Goal: Transaction & Acquisition: Purchase product/service

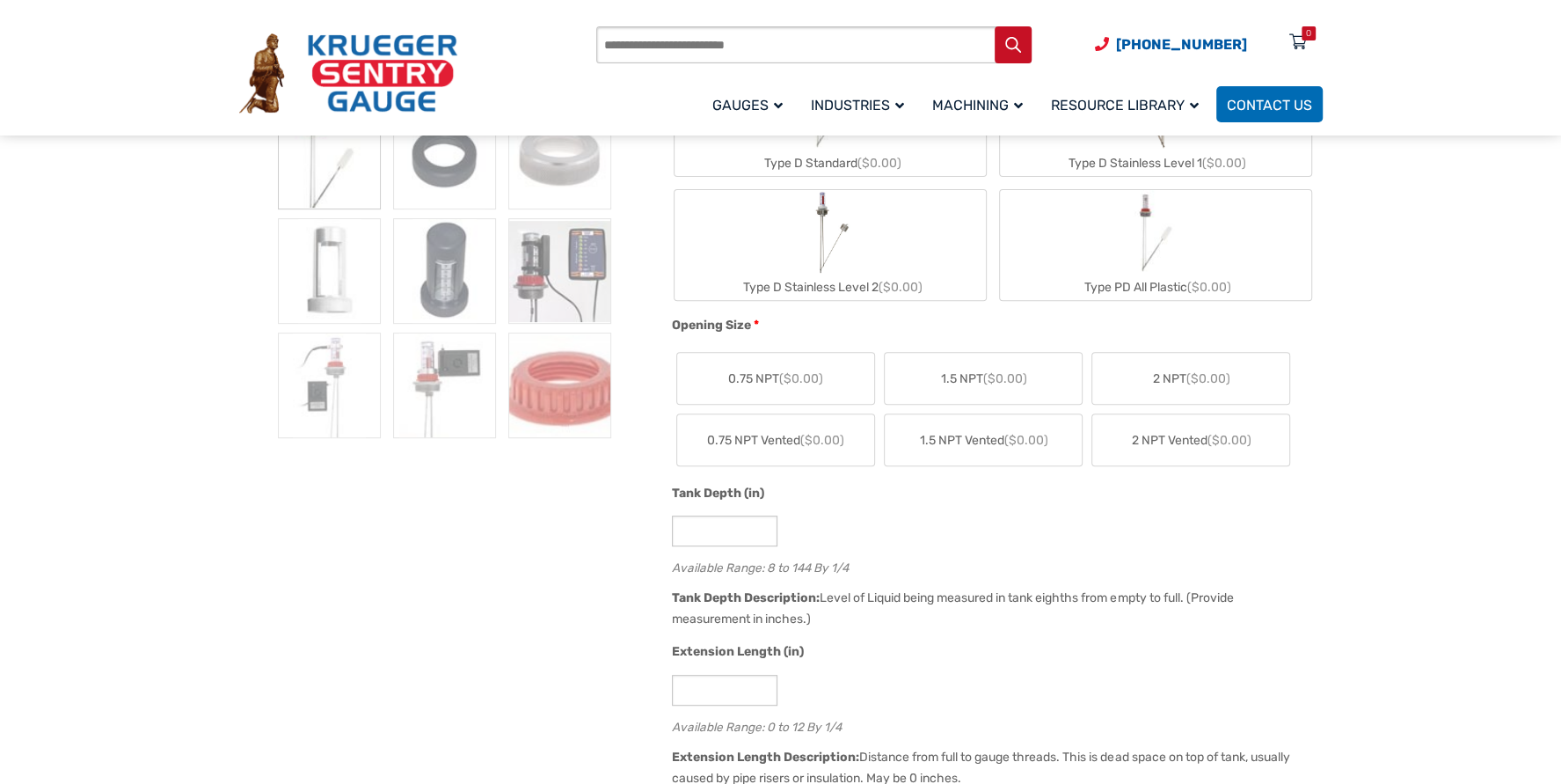
scroll to position [527, 0]
click at [961, 373] on span "1.5 NPT ($0.00)" at bounding box center [984, 377] width 86 height 19
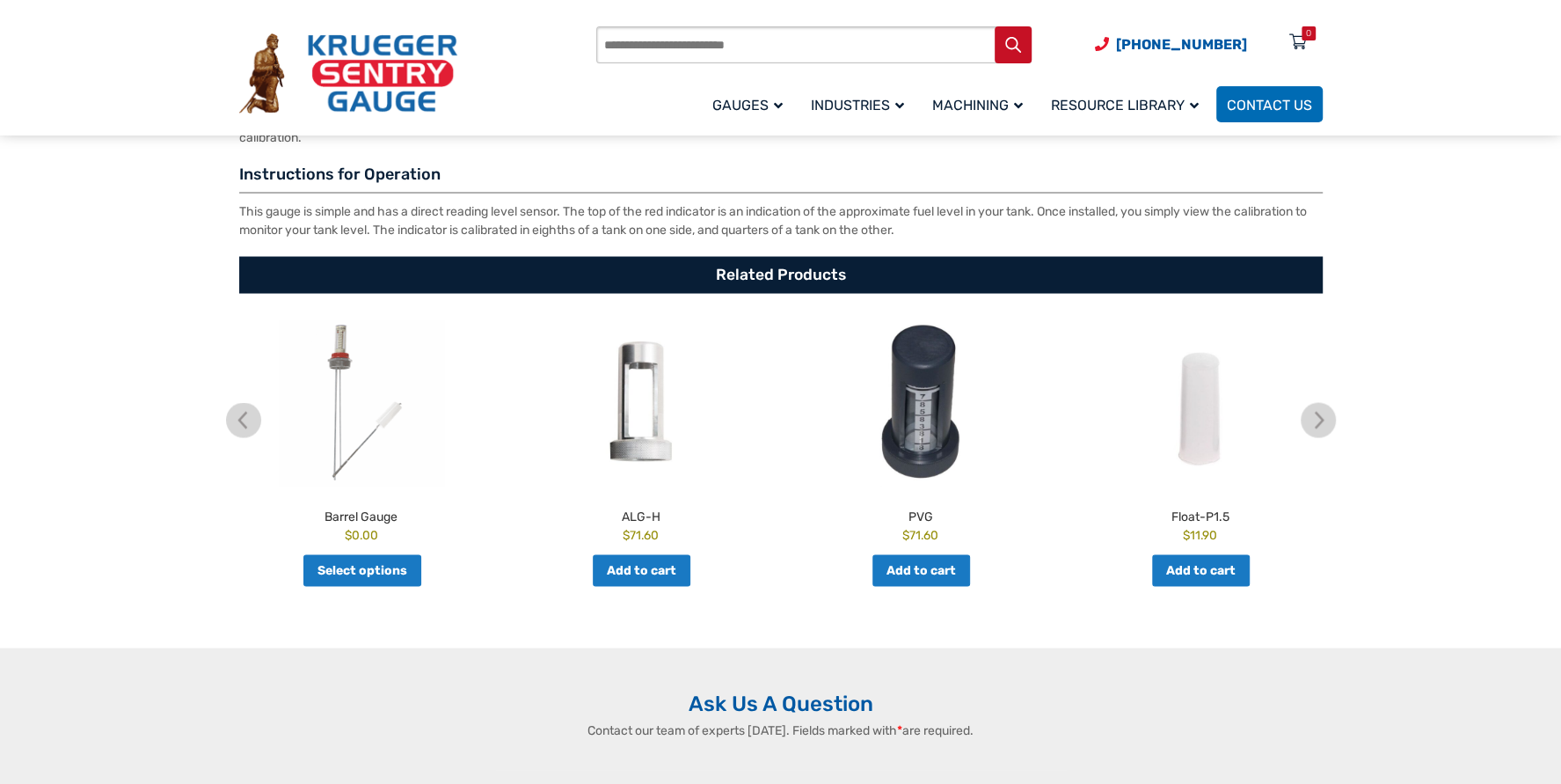
scroll to position [2902, 0]
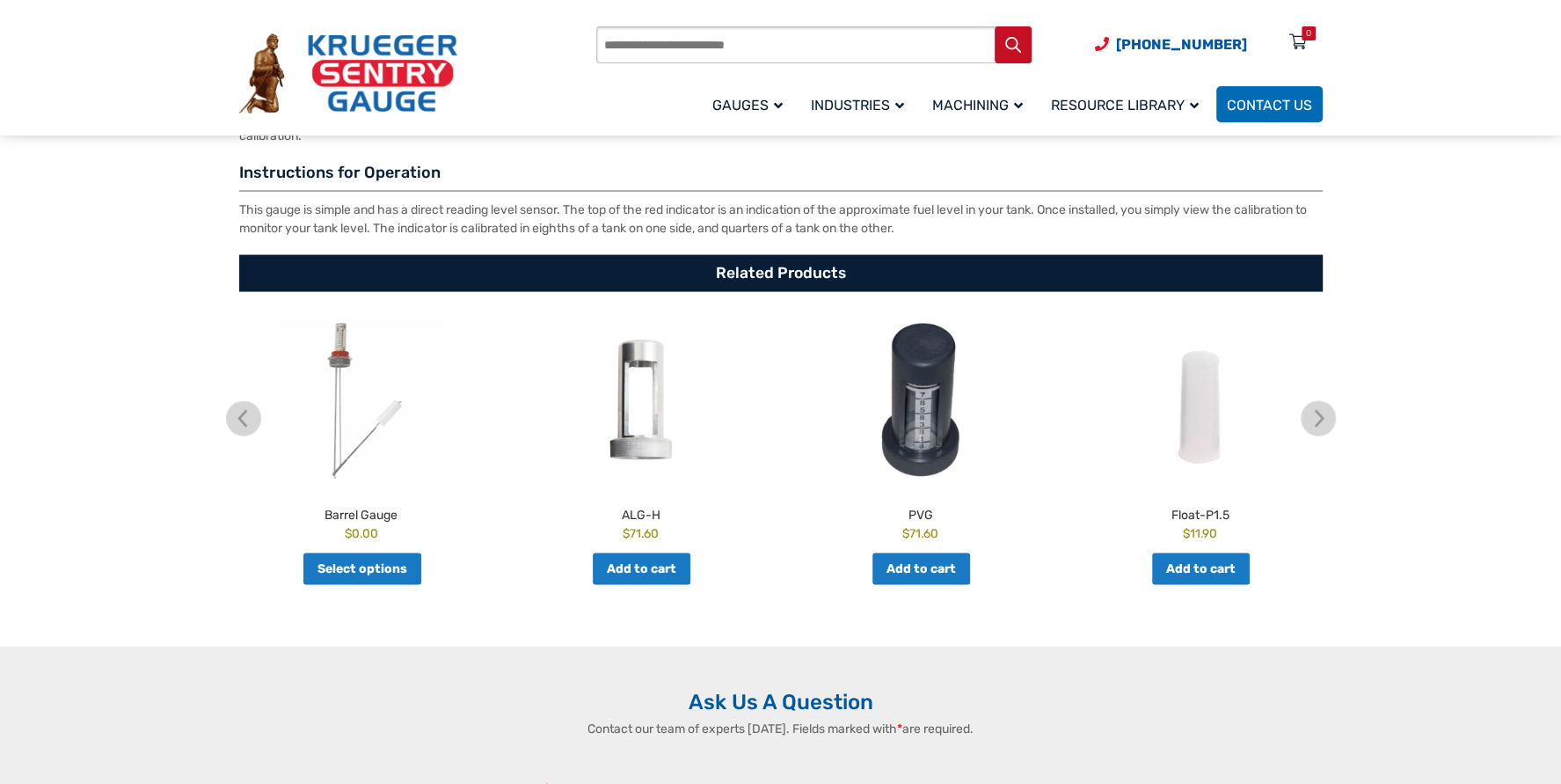
click at [357, 563] on link "Select options" at bounding box center [362, 568] width 118 height 32
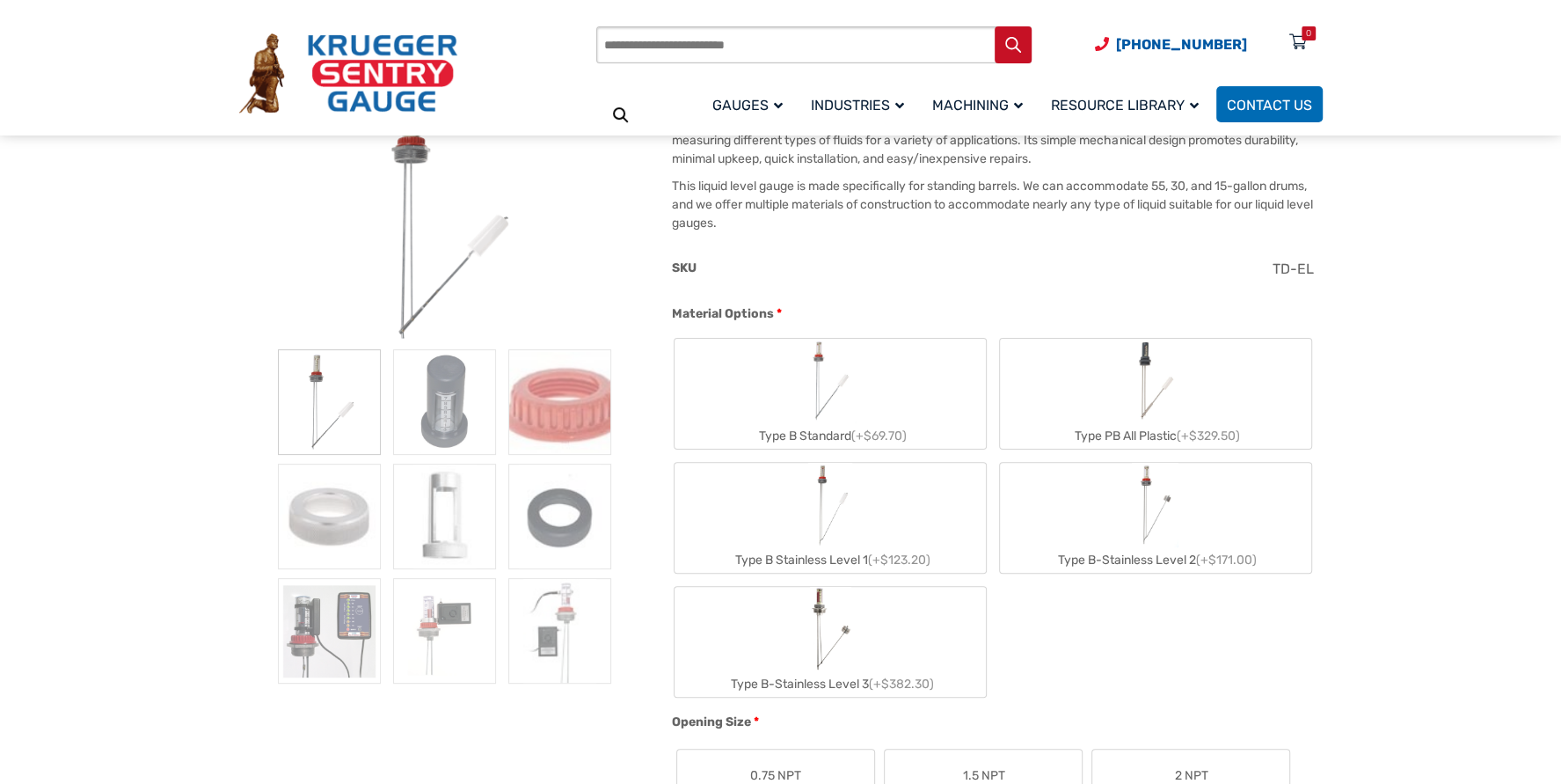
scroll to position [264, 0]
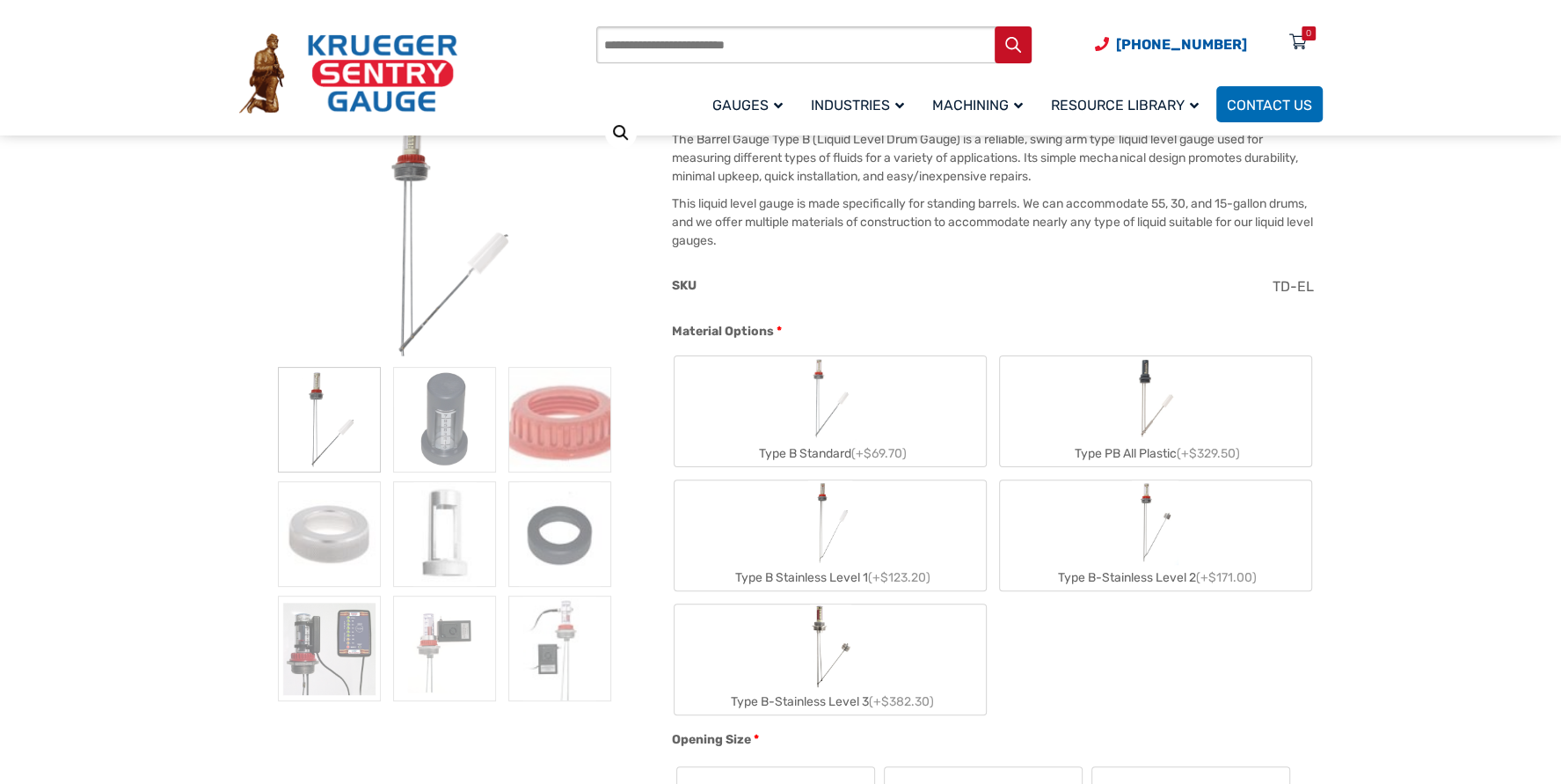
click at [817, 416] on img "Type B Standard" at bounding box center [830, 399] width 50 height 85
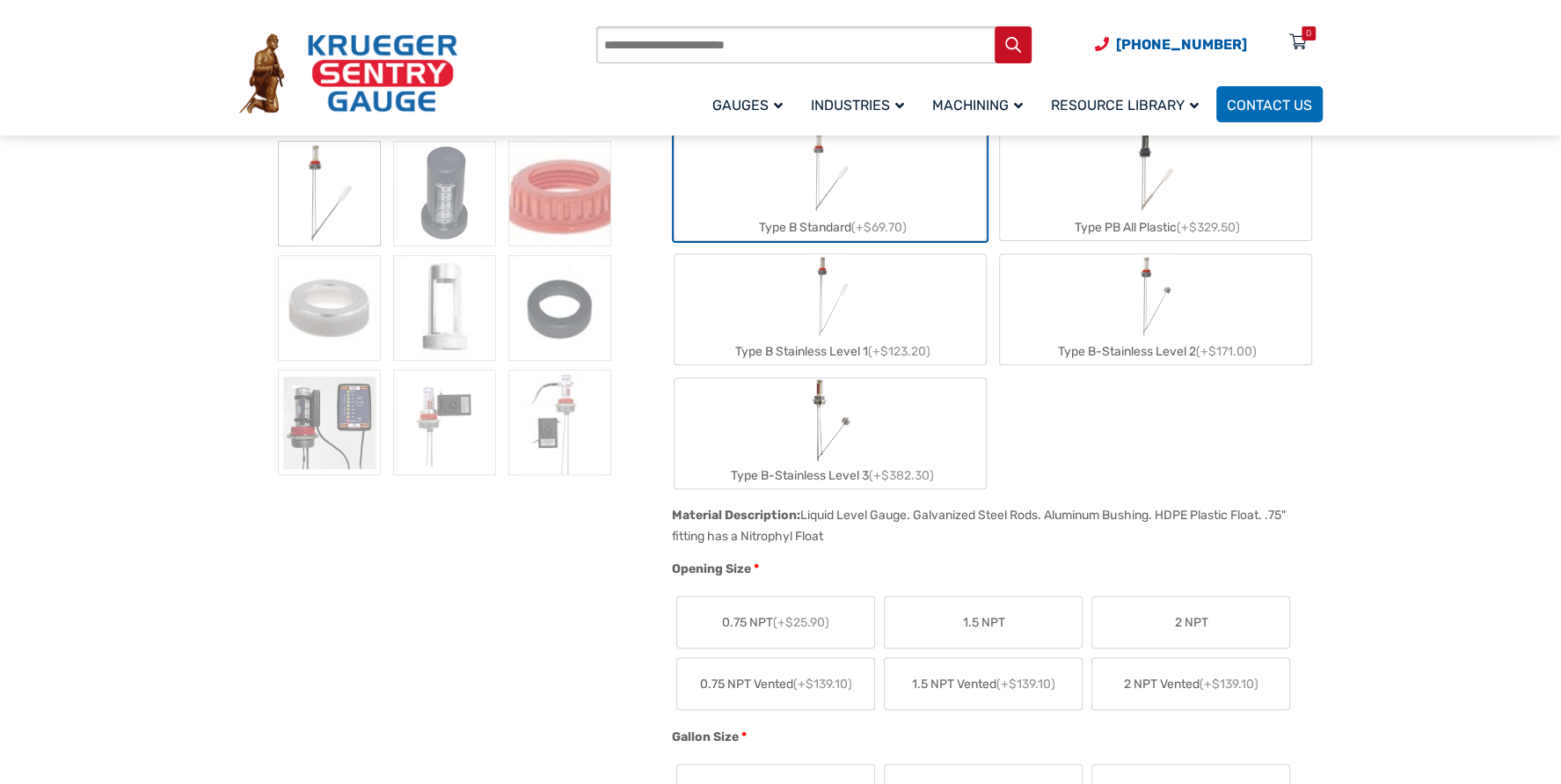
scroll to position [527, 0]
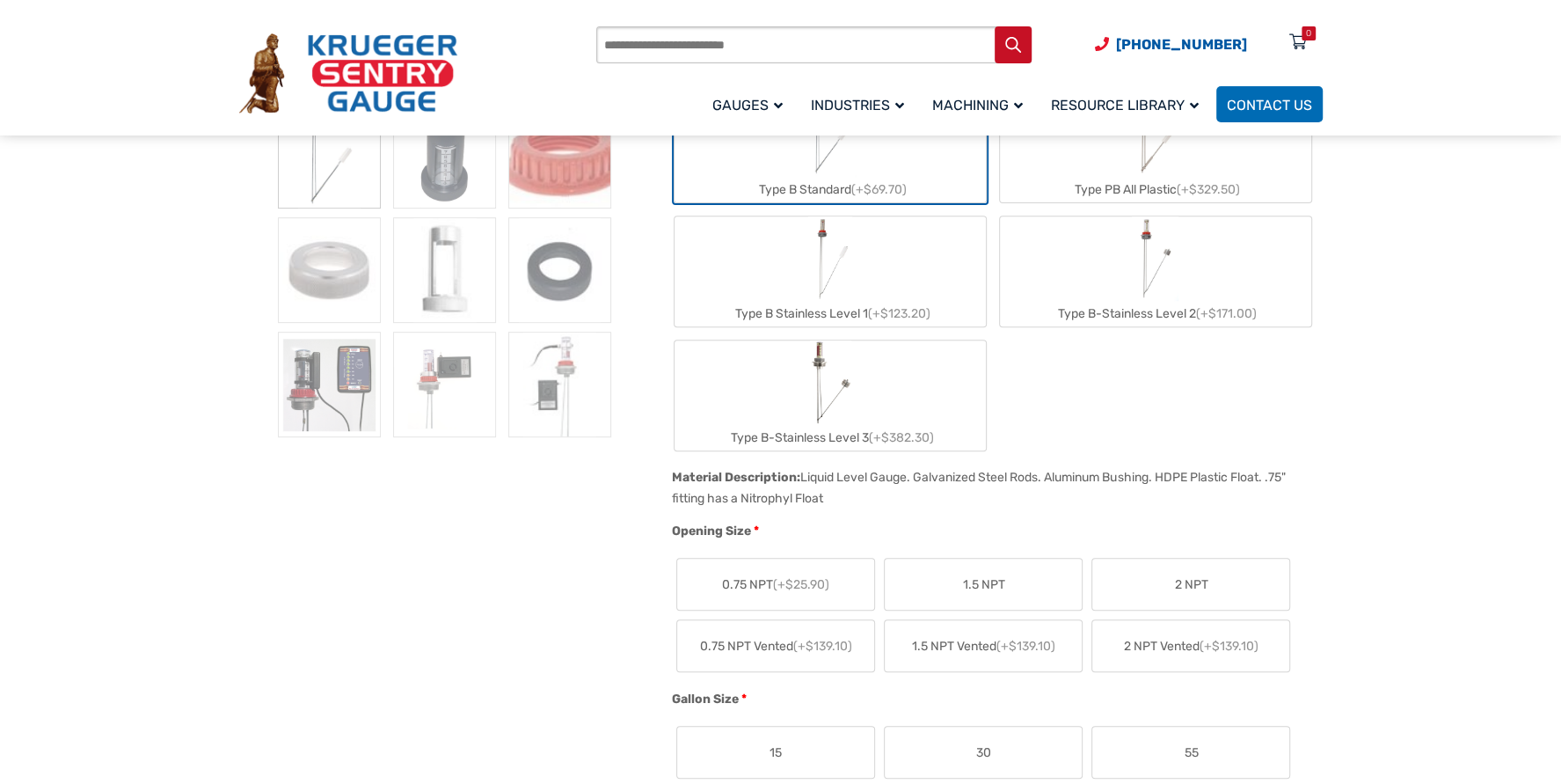
click at [985, 584] on span "1.5 NPT" at bounding box center [983, 584] width 42 height 19
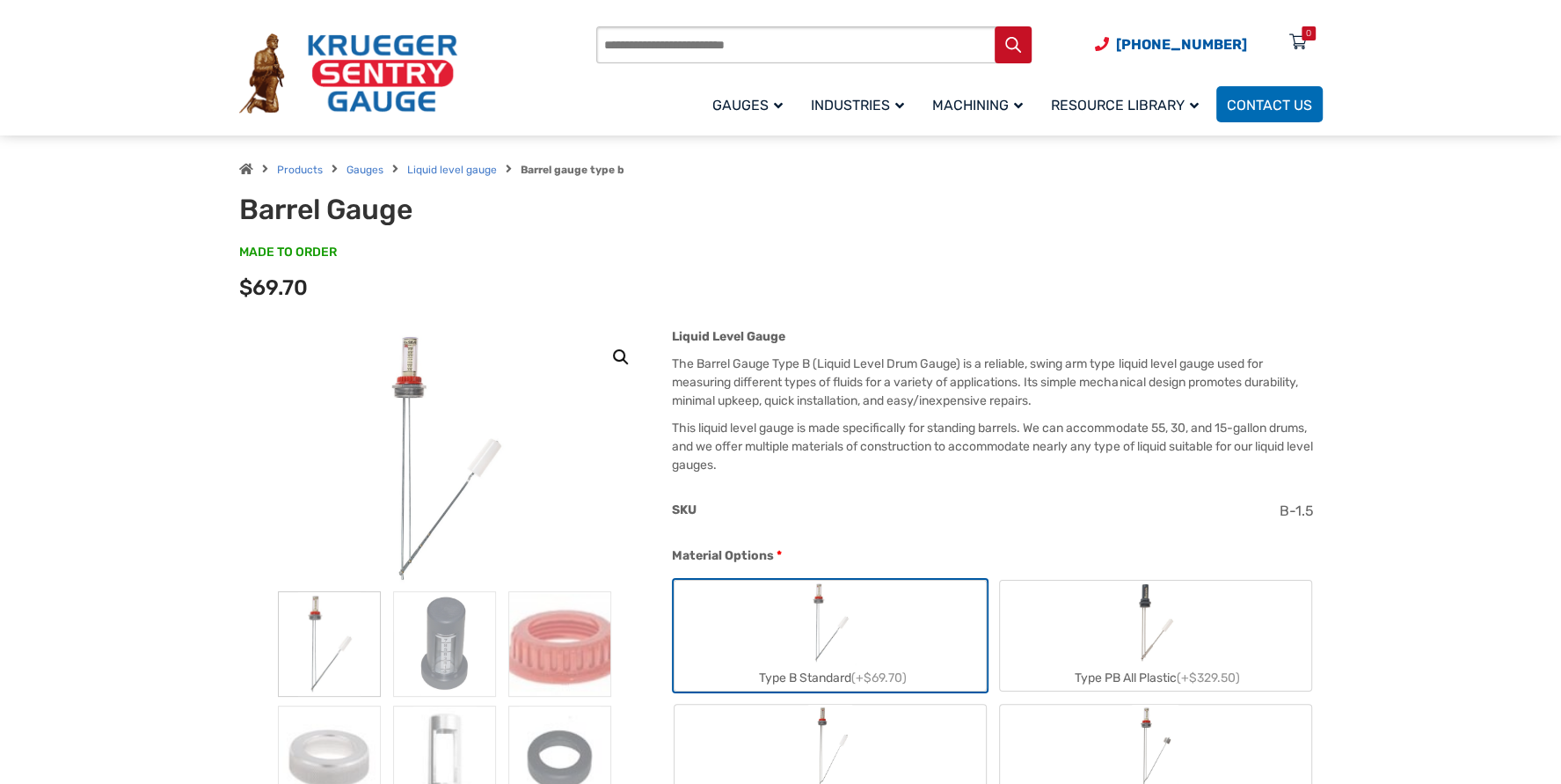
scroll to position [0, 0]
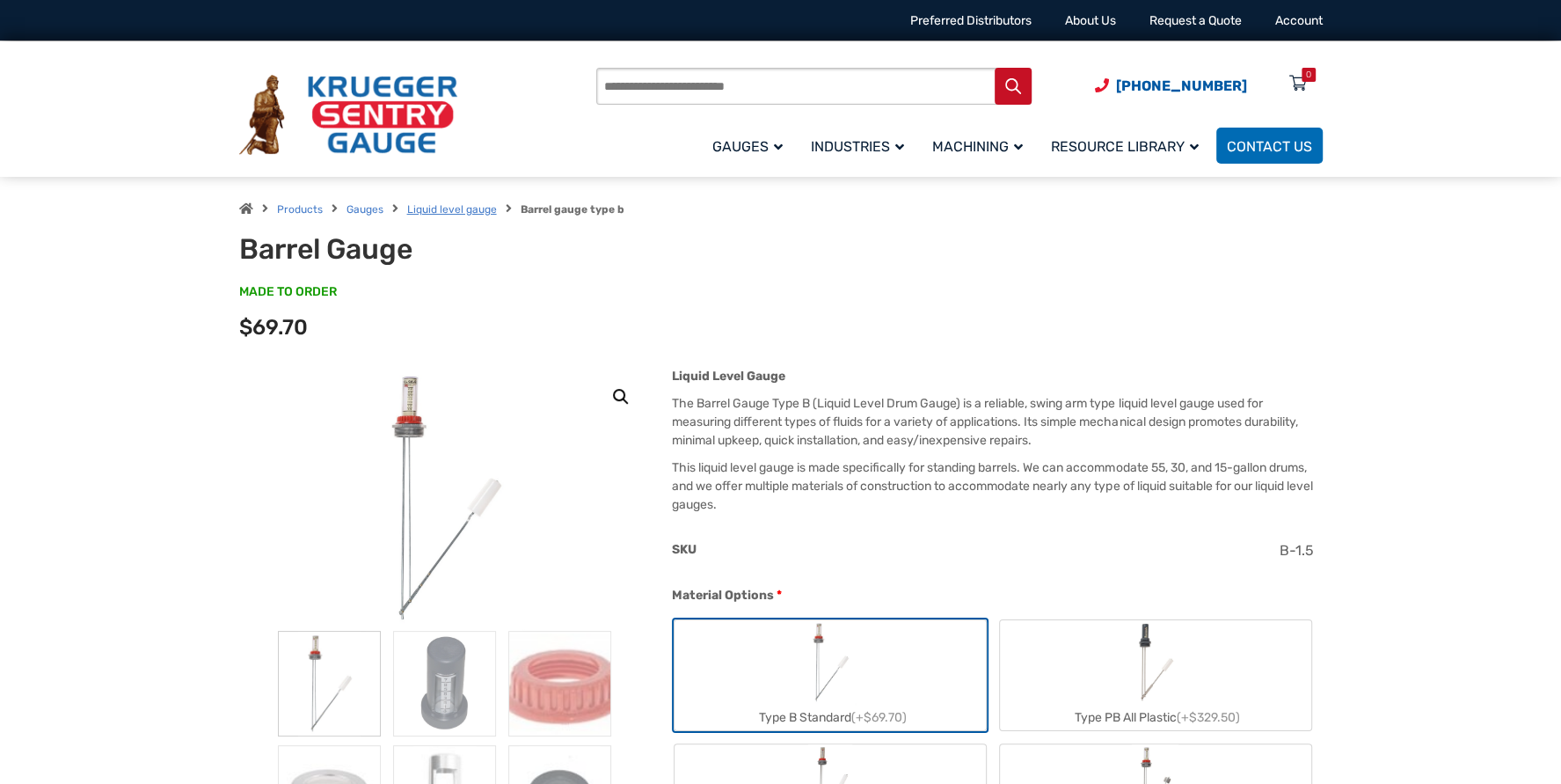
click at [438, 211] on link "Liquid level gauge" at bounding box center [452, 210] width 90 height 13
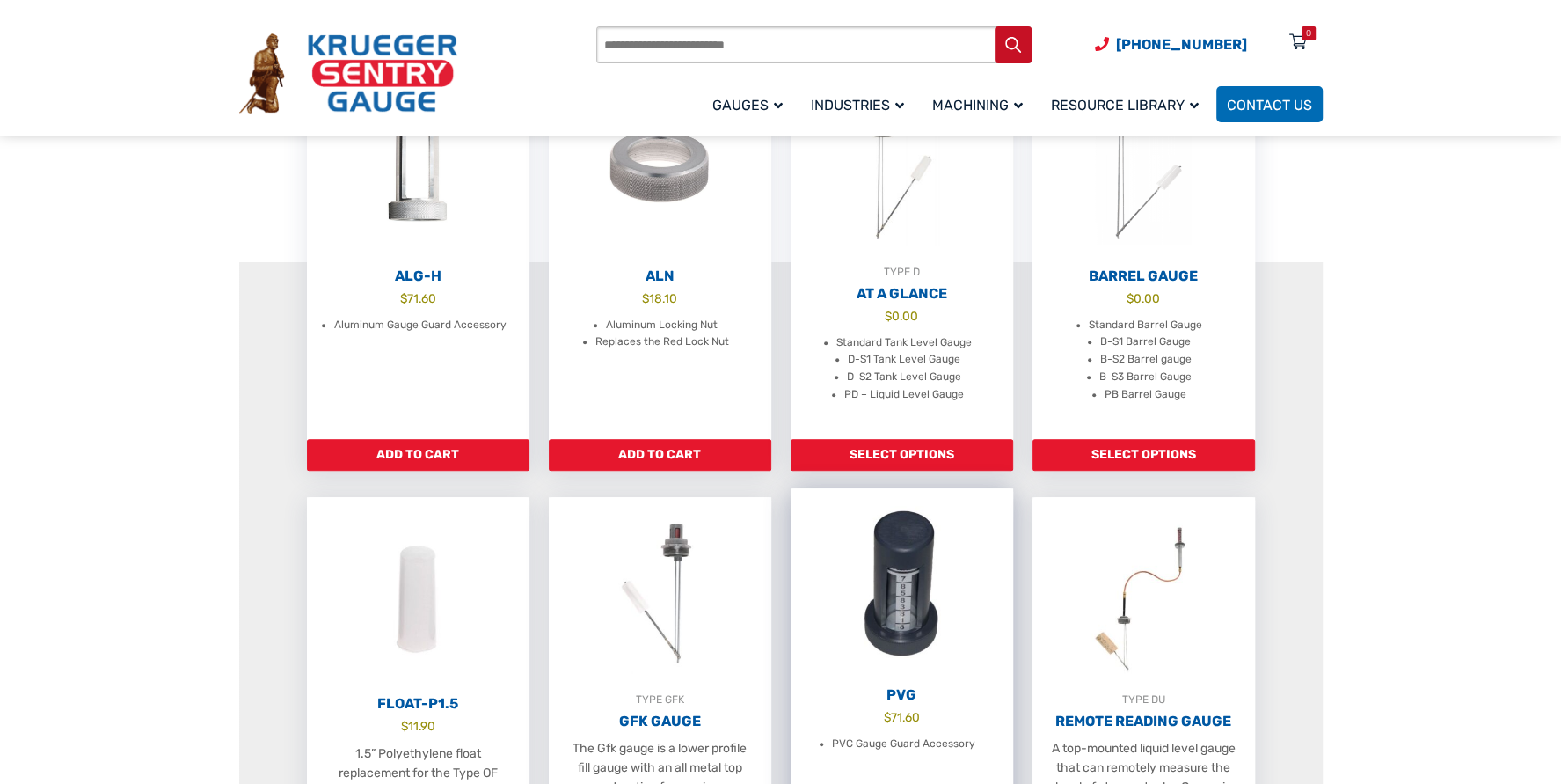
scroll to position [704, 0]
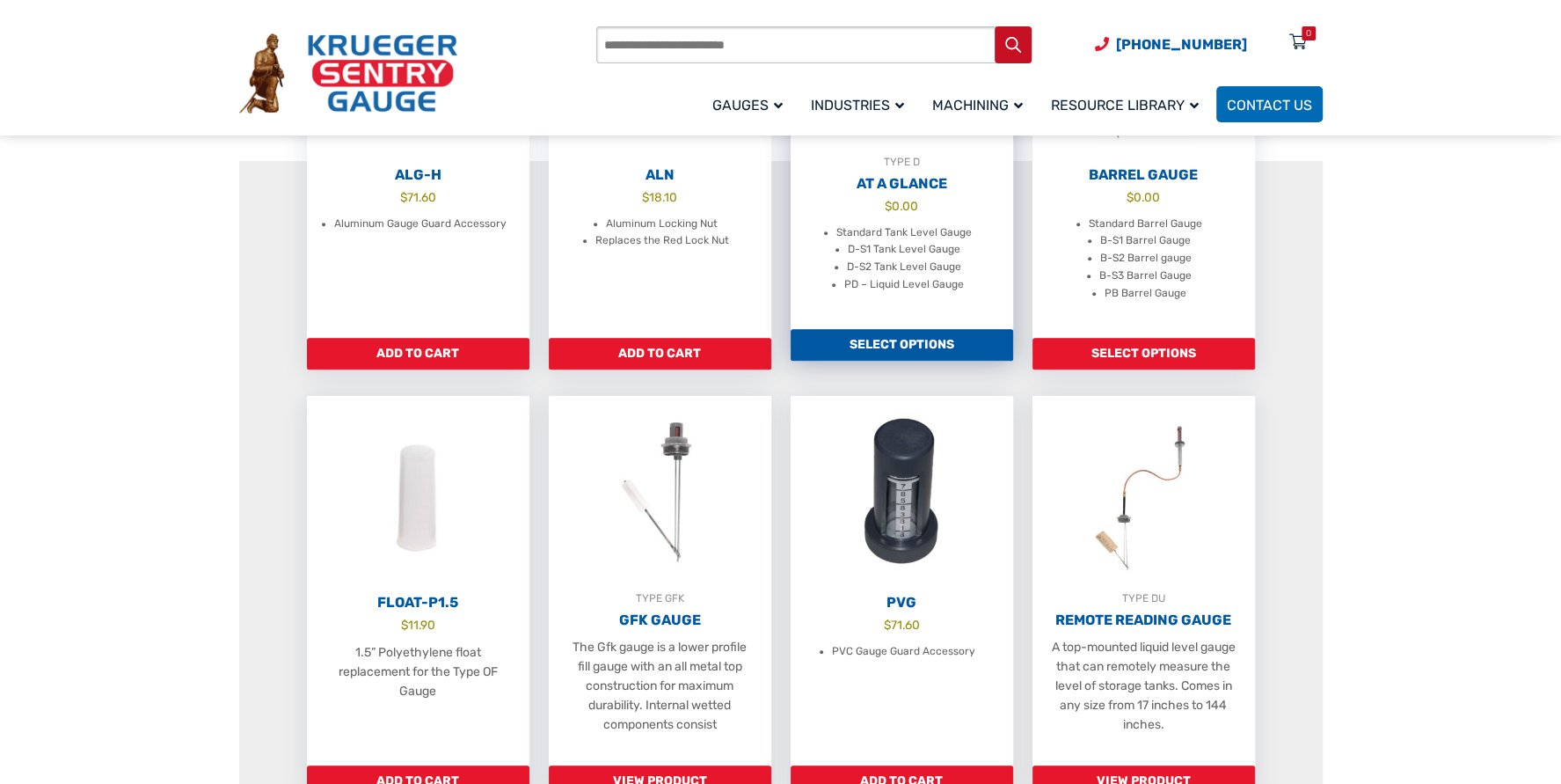
click at [893, 361] on link "Select options" at bounding box center [901, 344] width 222 height 32
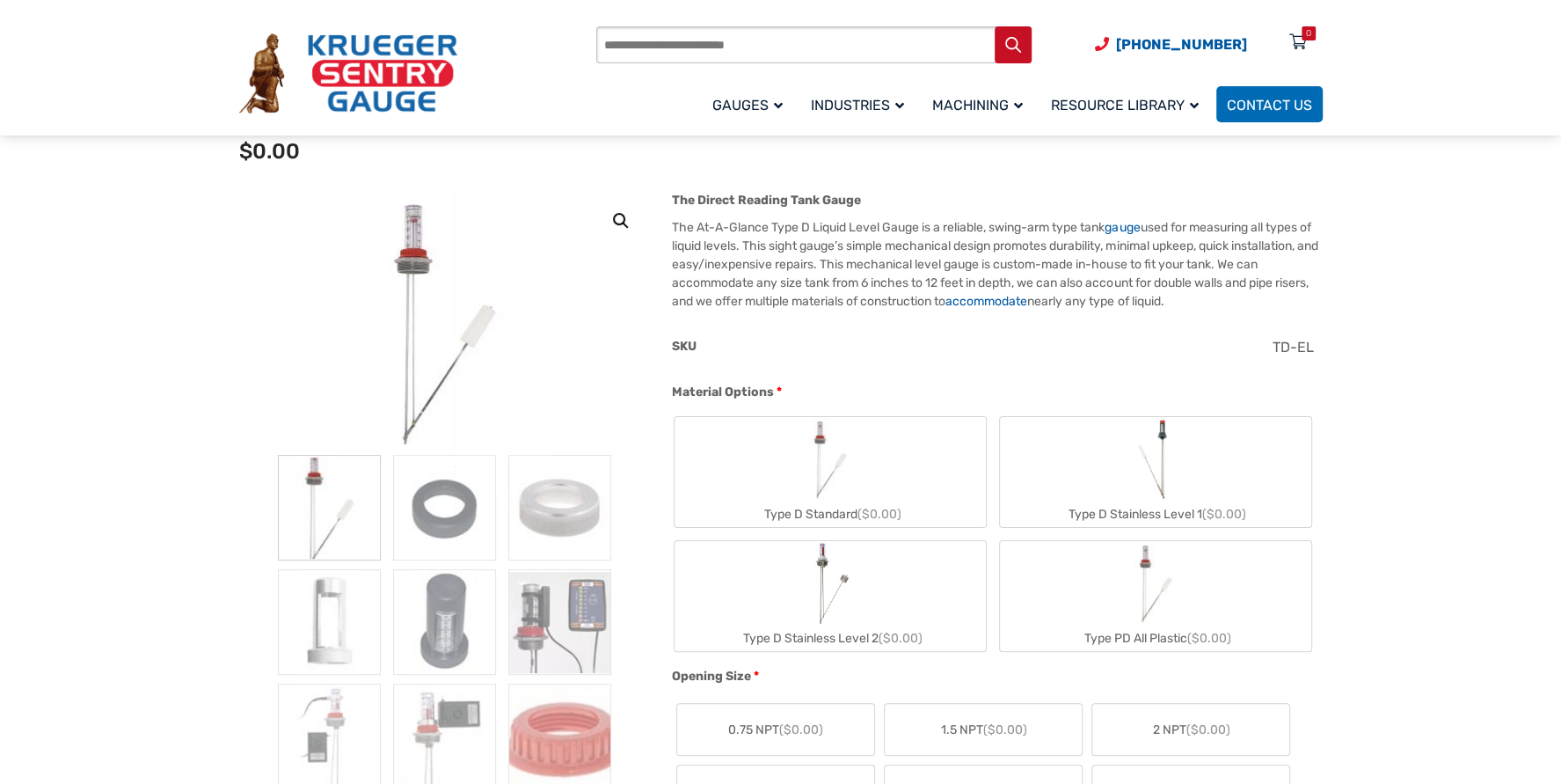
scroll to position [264, 0]
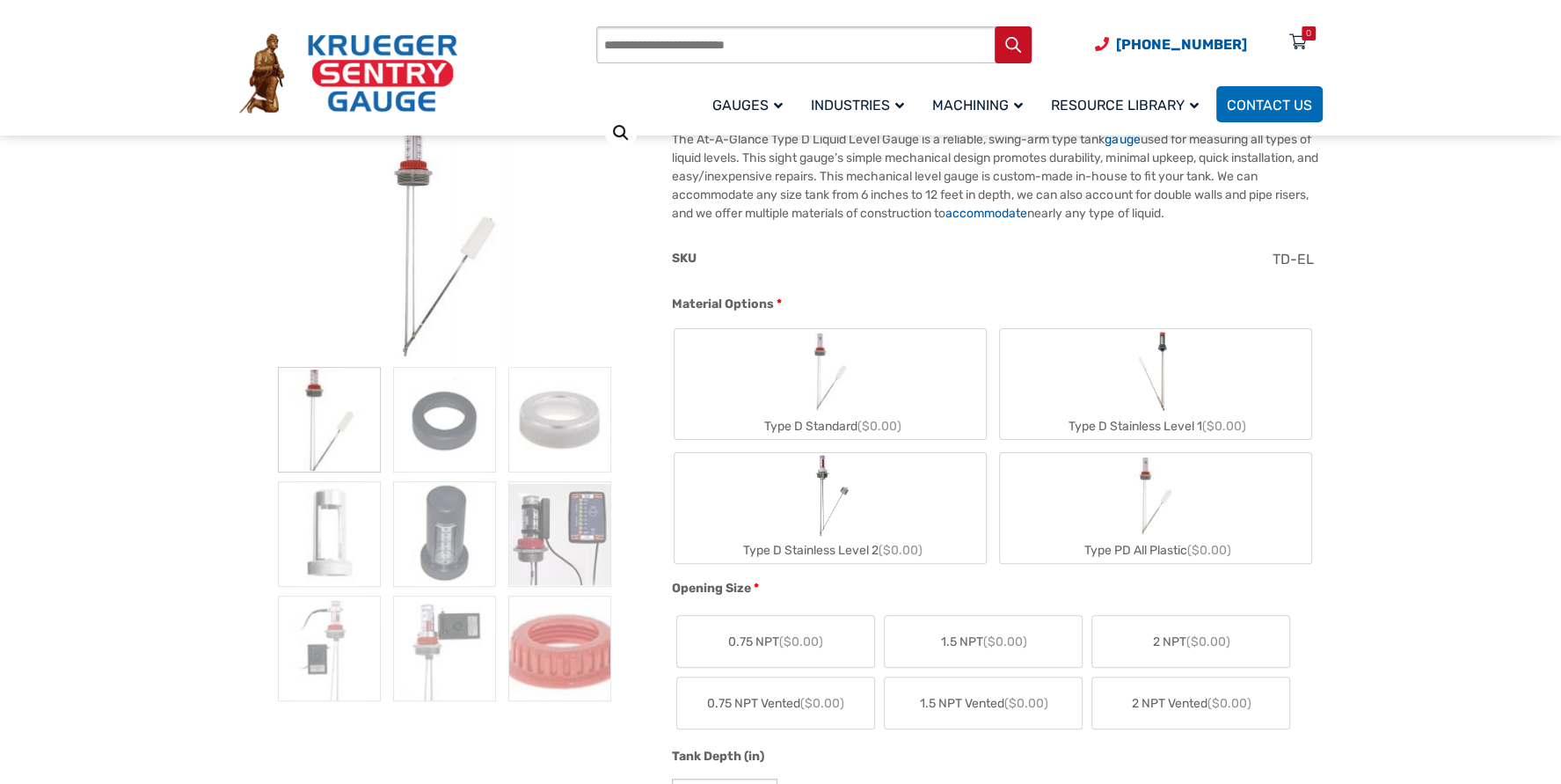
click at [805, 414] on div "Type D Standard ($0.00)" at bounding box center [830, 426] width 311 height 25
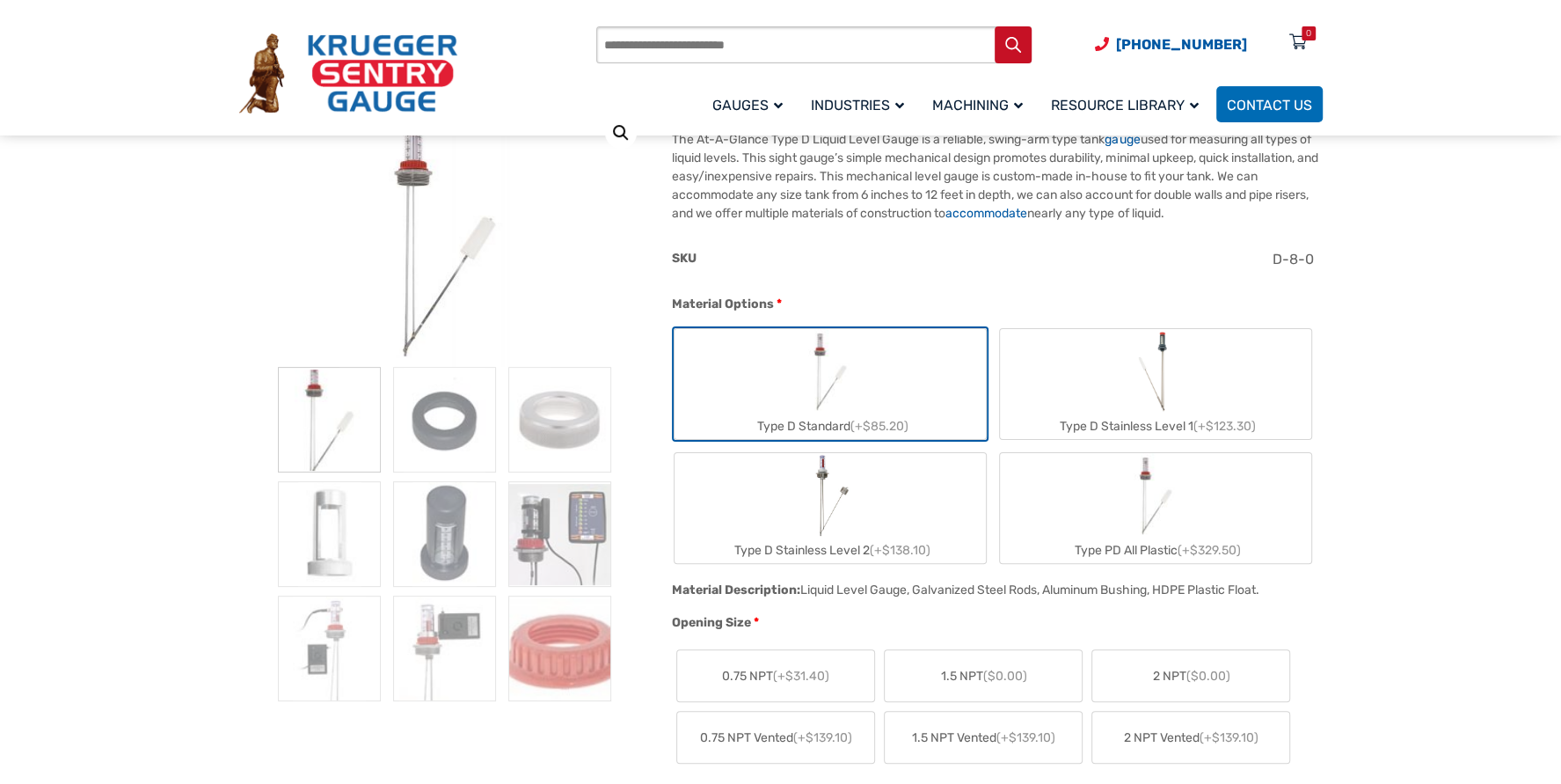
scroll to position [352, 0]
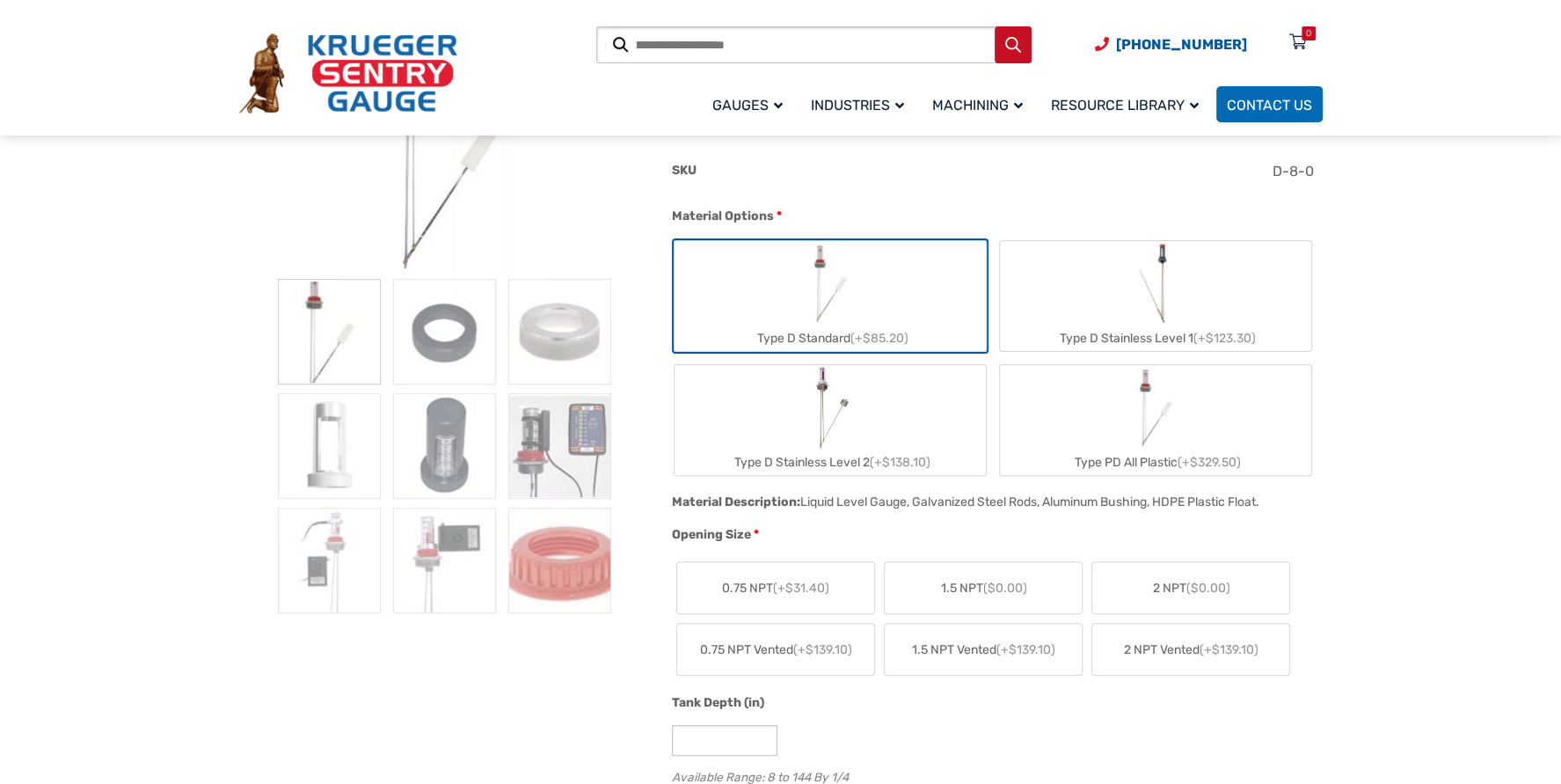
click at [969, 589] on span "1.5 NPT ($0.00)" at bounding box center [984, 588] width 86 height 19
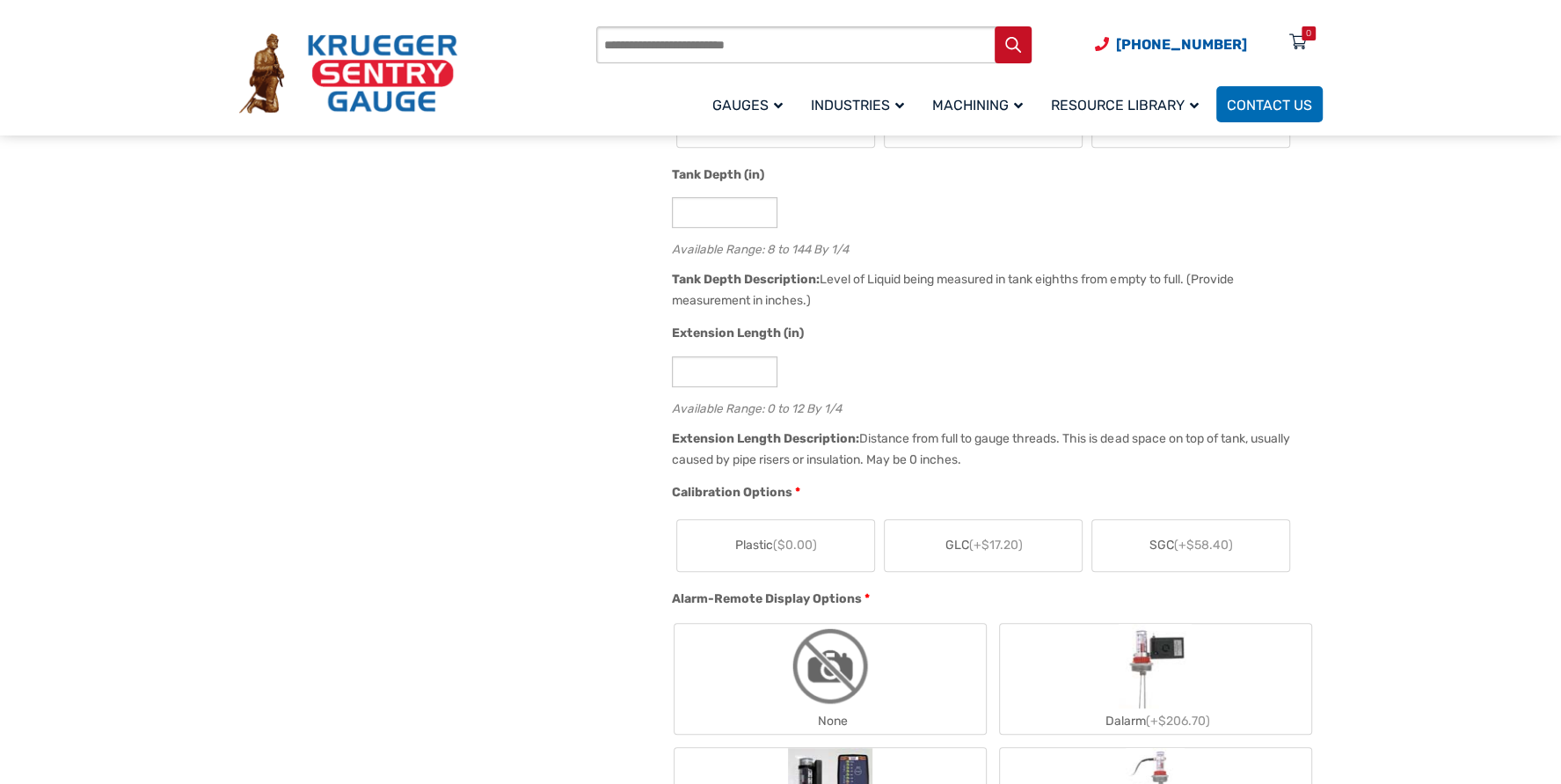
scroll to position [791, 0]
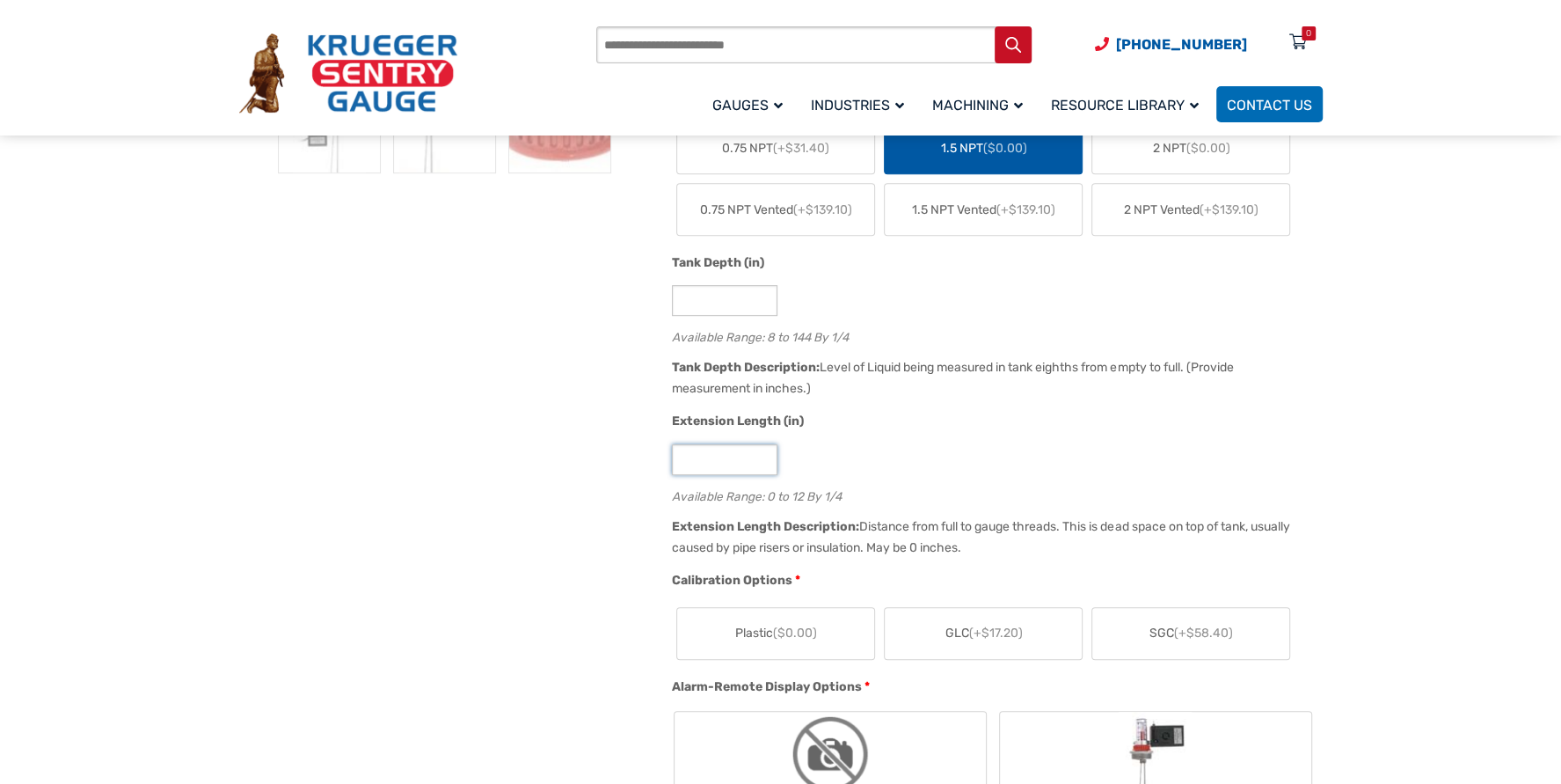
click at [762, 453] on input "*" at bounding box center [725, 459] width 105 height 31
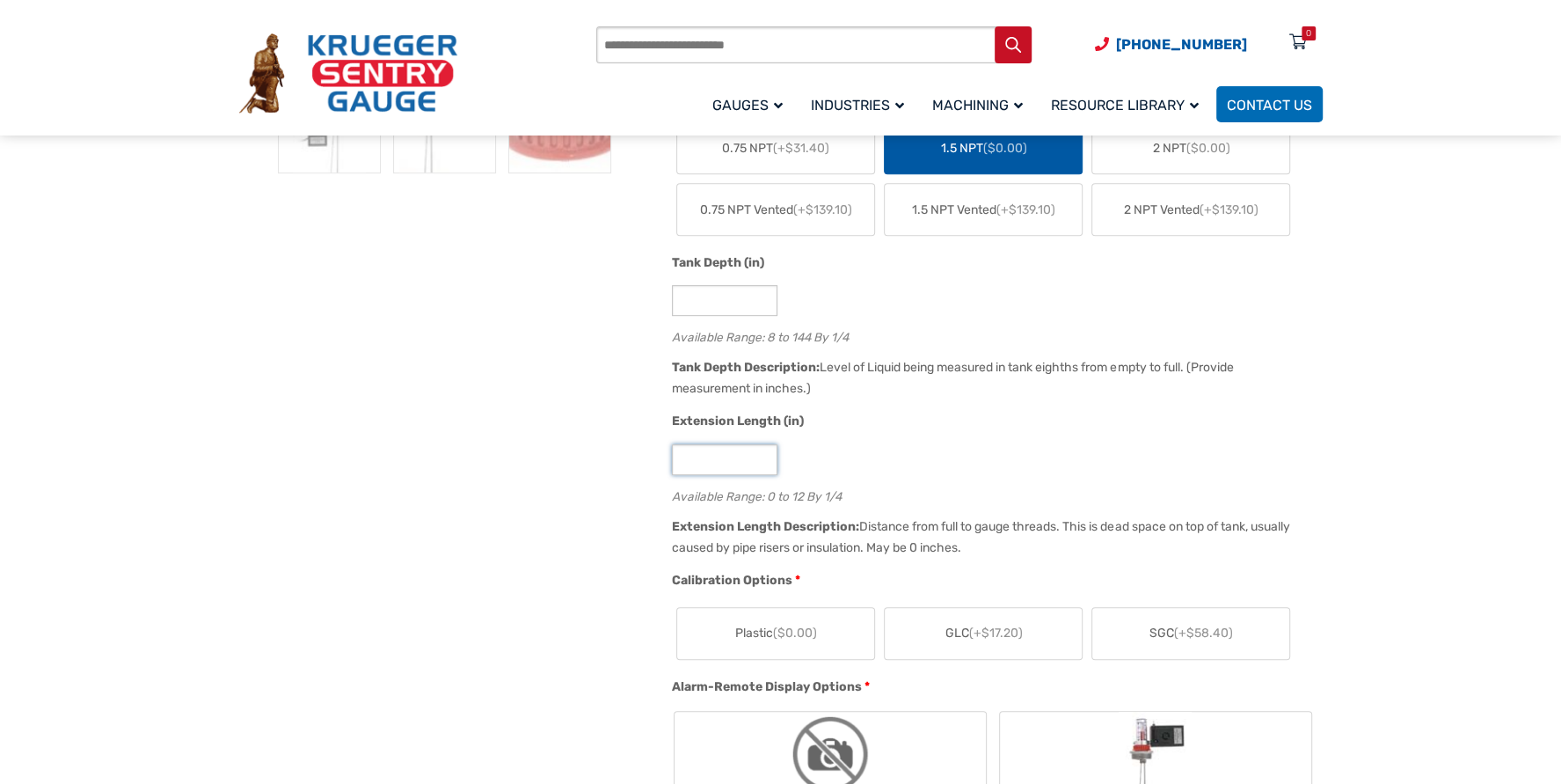
click at [762, 453] on input "*" at bounding box center [725, 459] width 105 height 31
click at [762, 453] on input "**" at bounding box center [725, 459] width 105 height 31
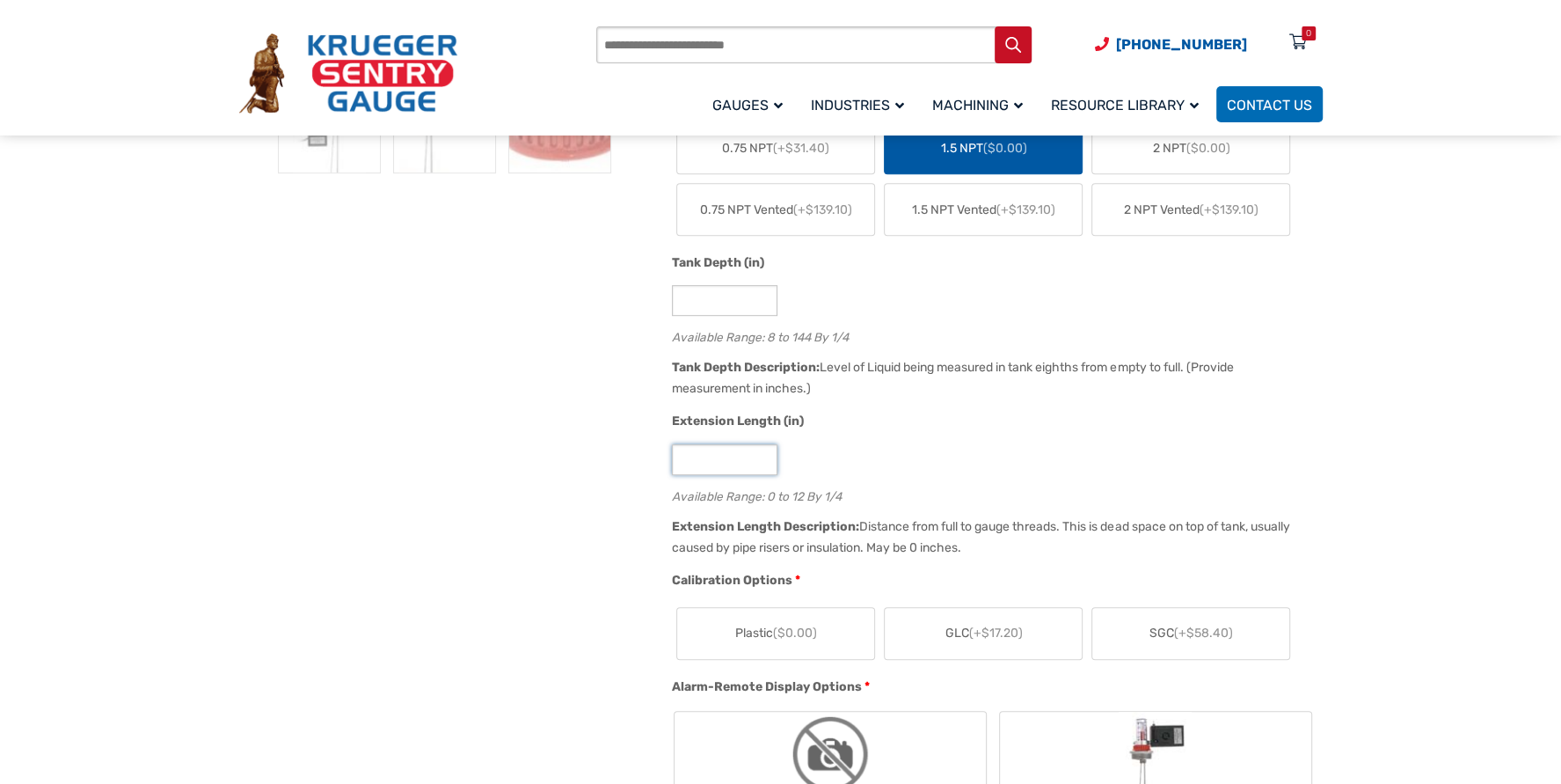
click at [762, 453] on input "**" at bounding box center [725, 459] width 105 height 31
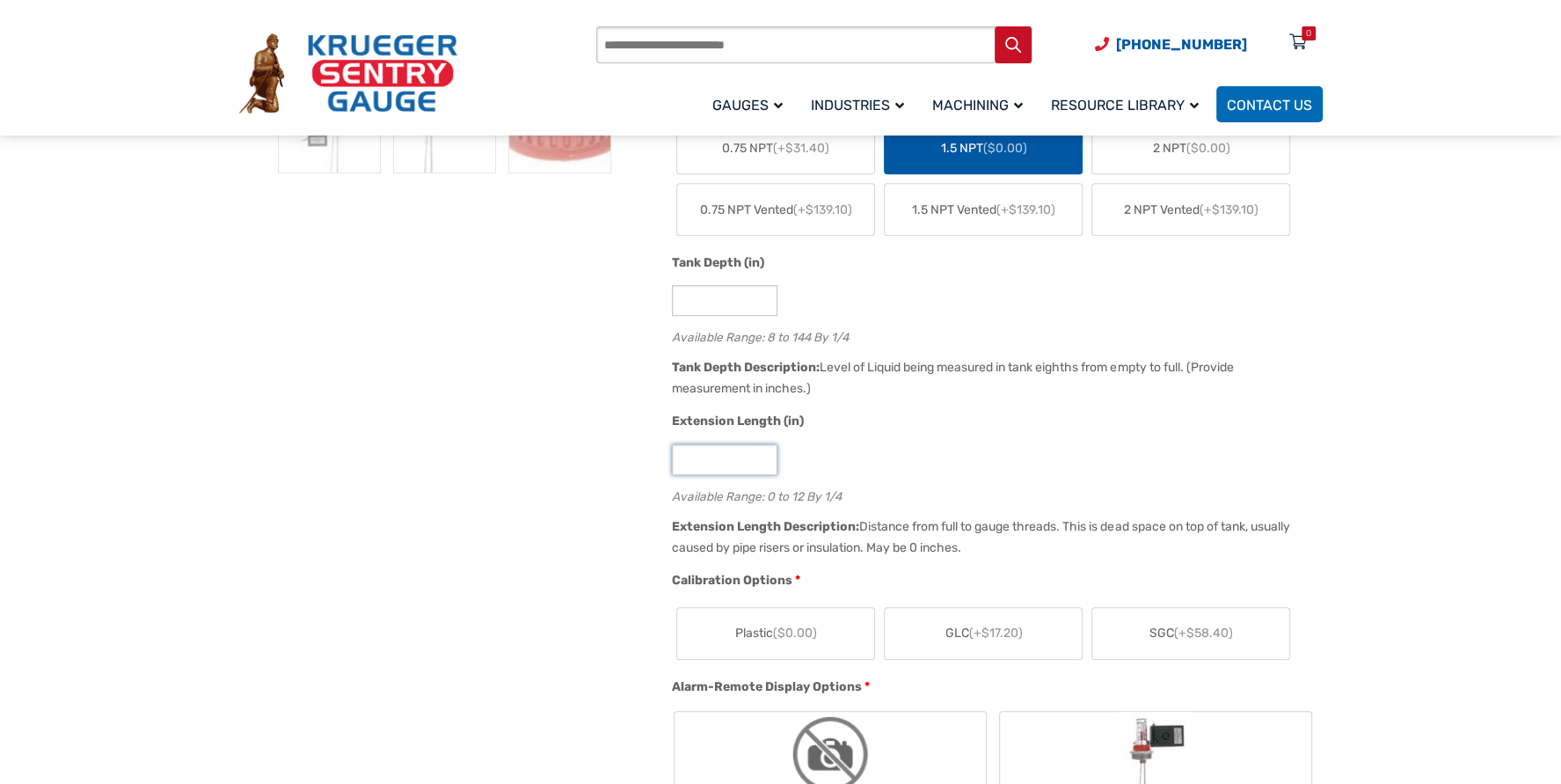
click at [762, 453] on input "**" at bounding box center [725, 459] width 105 height 31
click at [762, 464] on input "**" at bounding box center [725, 459] width 105 height 31
click at [762, 464] on input "*" at bounding box center [725, 459] width 105 height 31
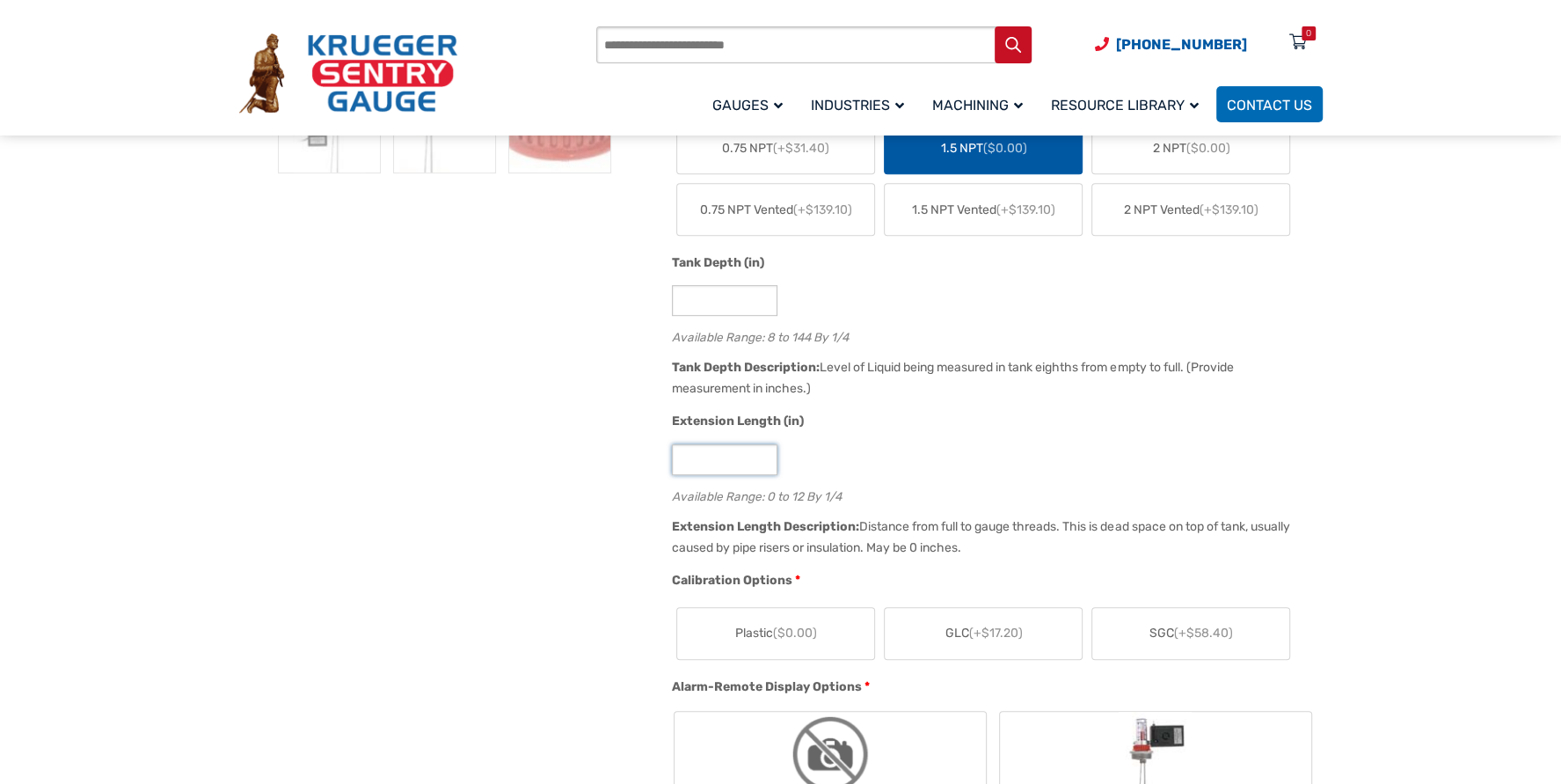
click at [762, 464] on input "*" at bounding box center [725, 459] width 105 height 31
type input "*"
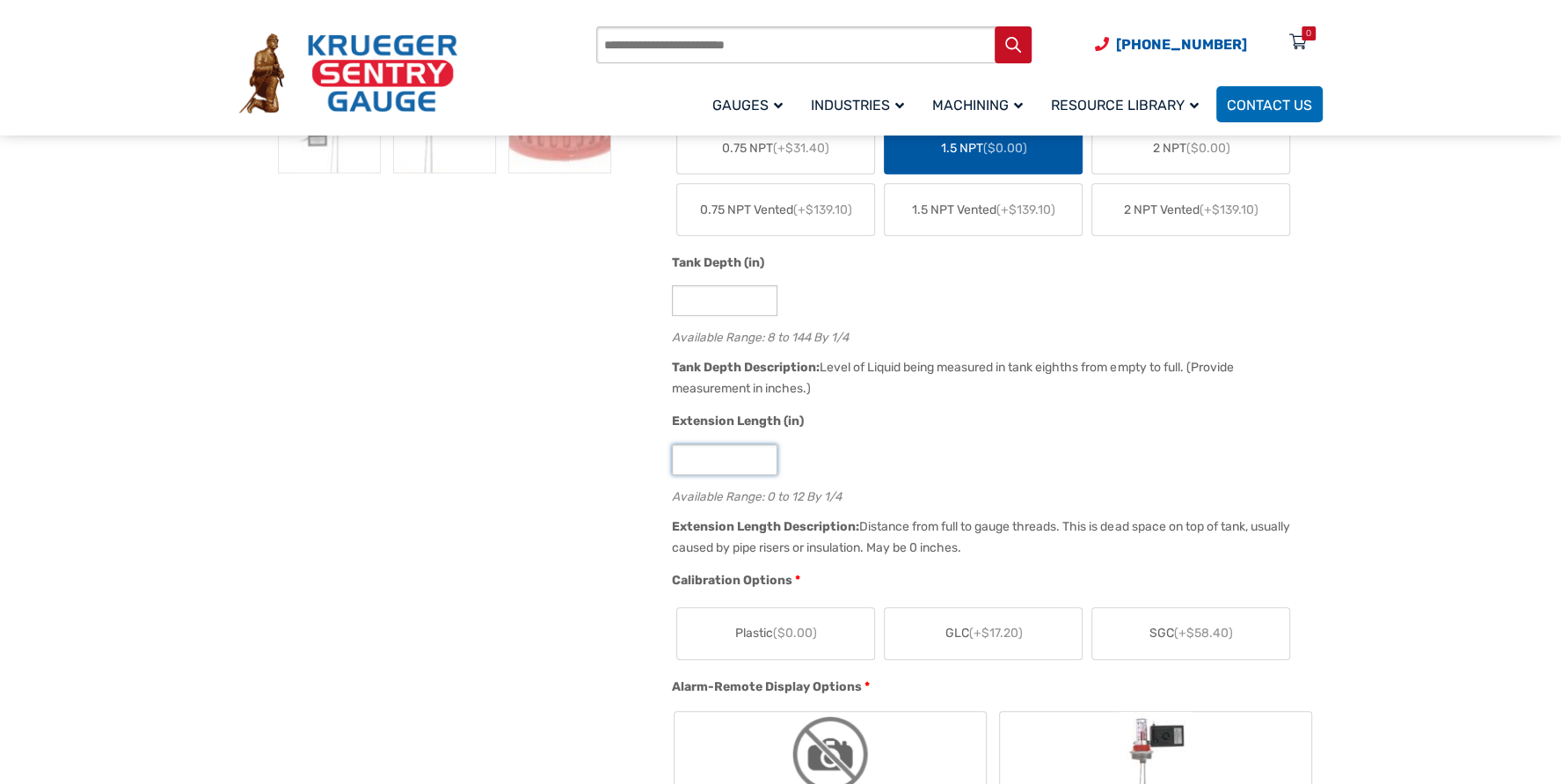
click at [762, 464] on input "*" at bounding box center [725, 459] width 105 height 31
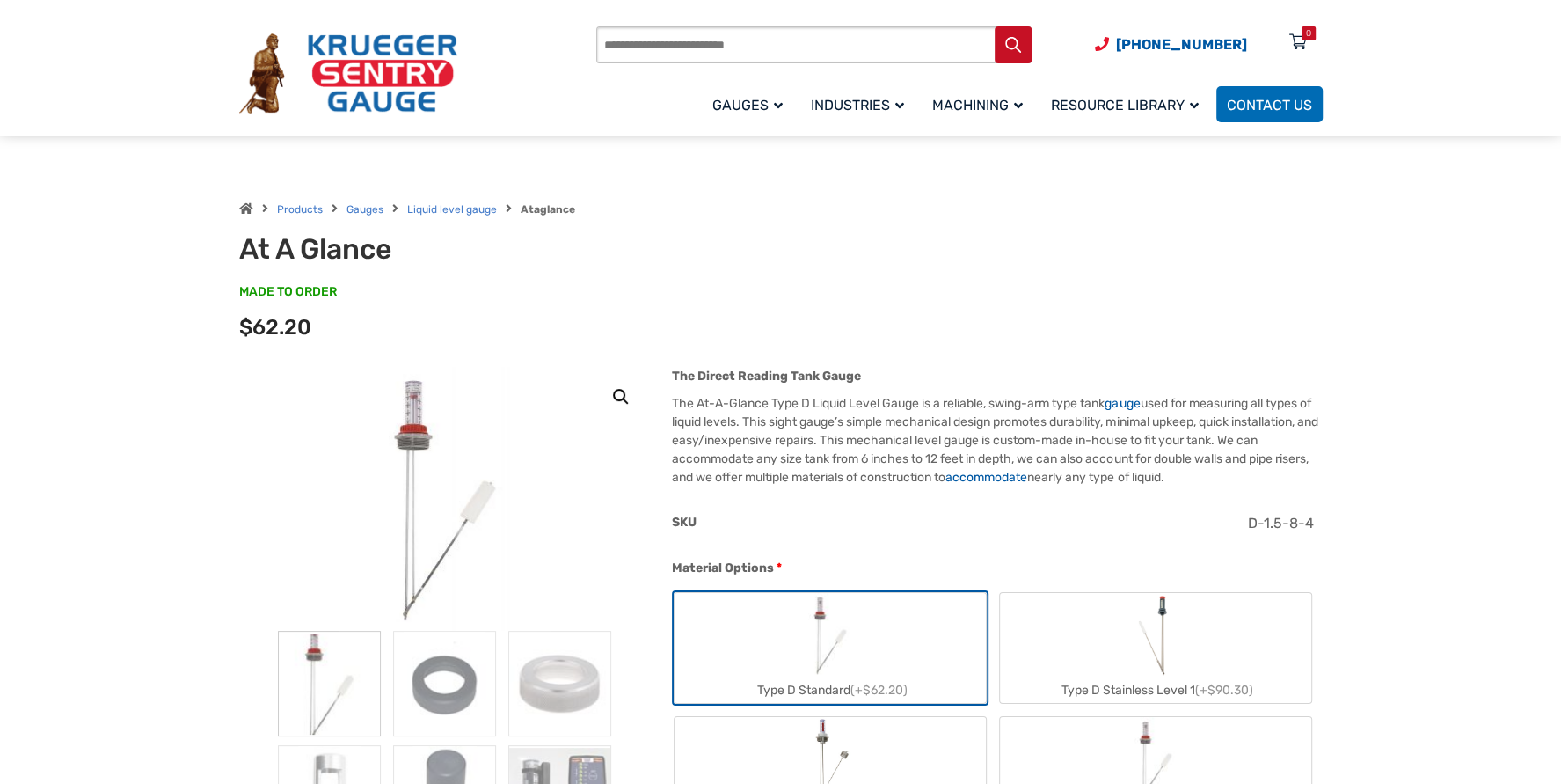
scroll to position [0, 0]
